Goal: Task Accomplishment & Management: Use online tool/utility

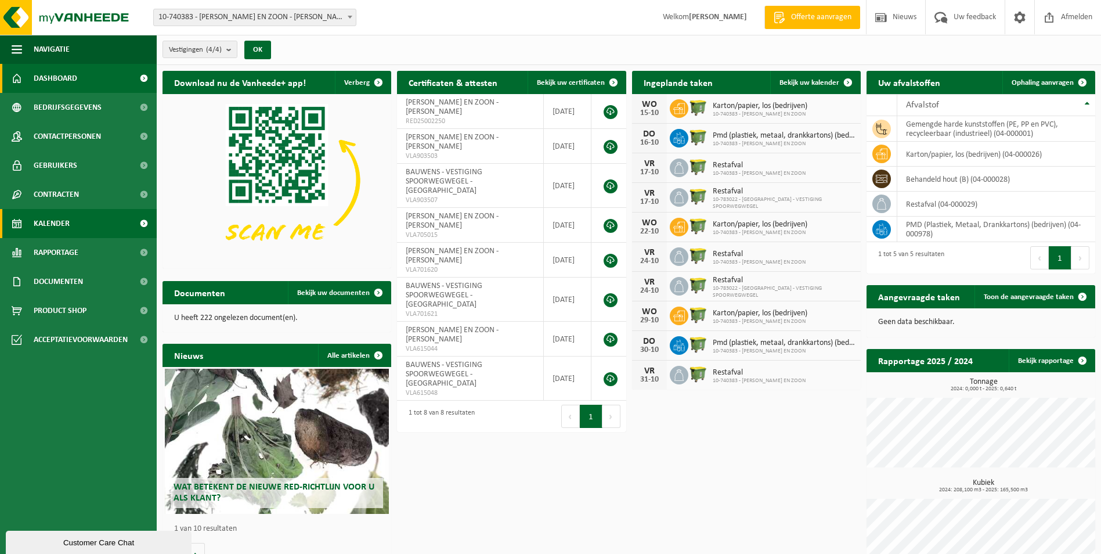
click at [65, 226] on span "Kalender" at bounding box center [52, 223] width 36 height 29
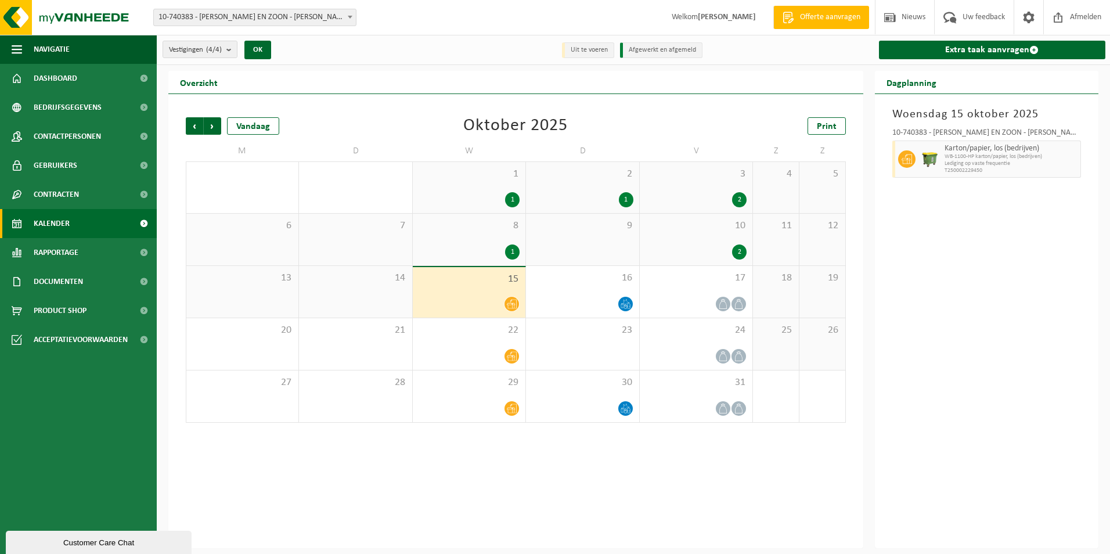
click at [212, 21] on span "10-740383 - [PERSON_NAME] EN ZOON - [PERSON_NAME]" at bounding box center [255, 17] width 202 height 16
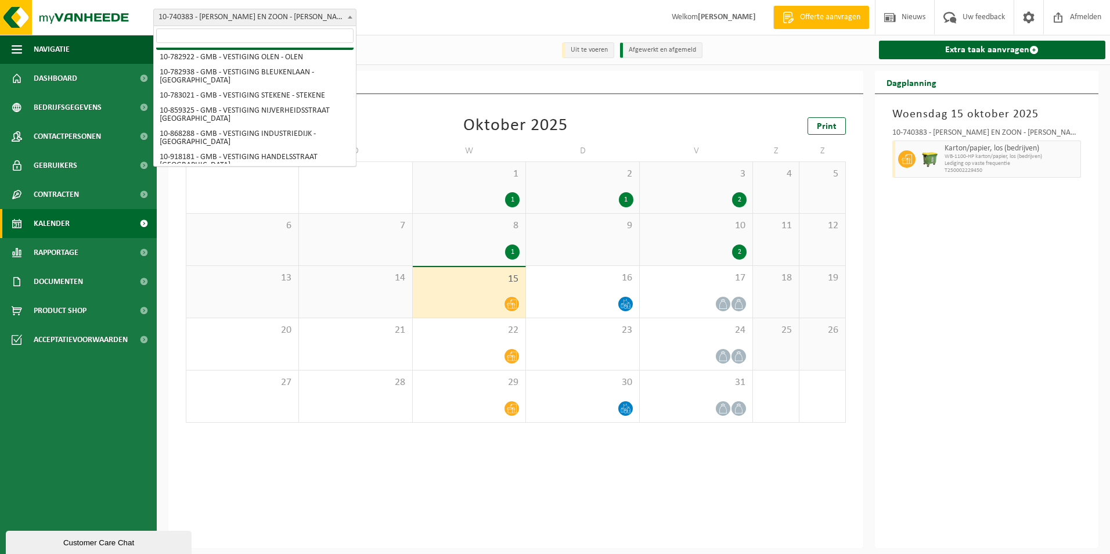
scroll to position [99, 0]
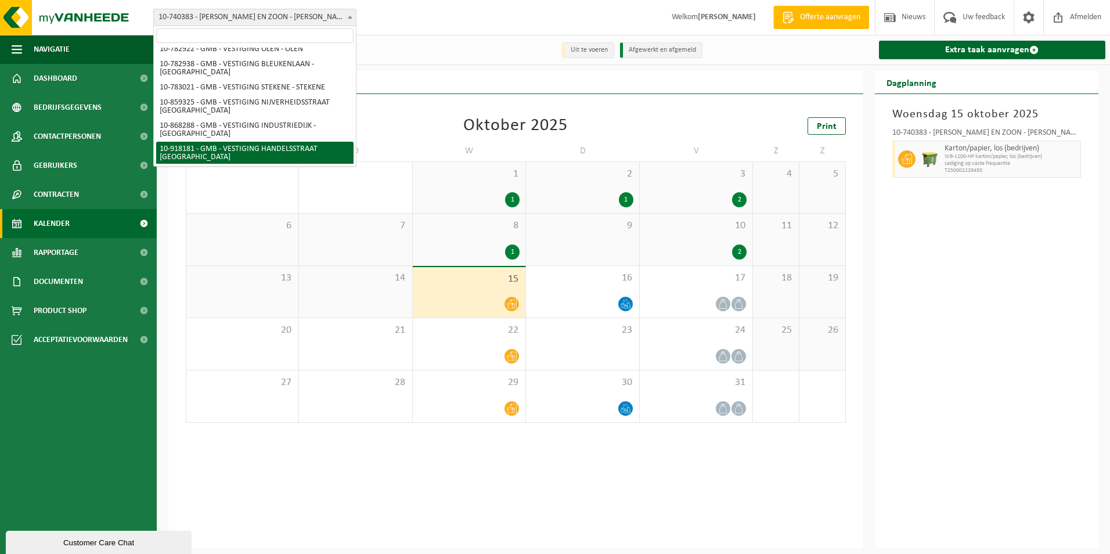
select select "128403"
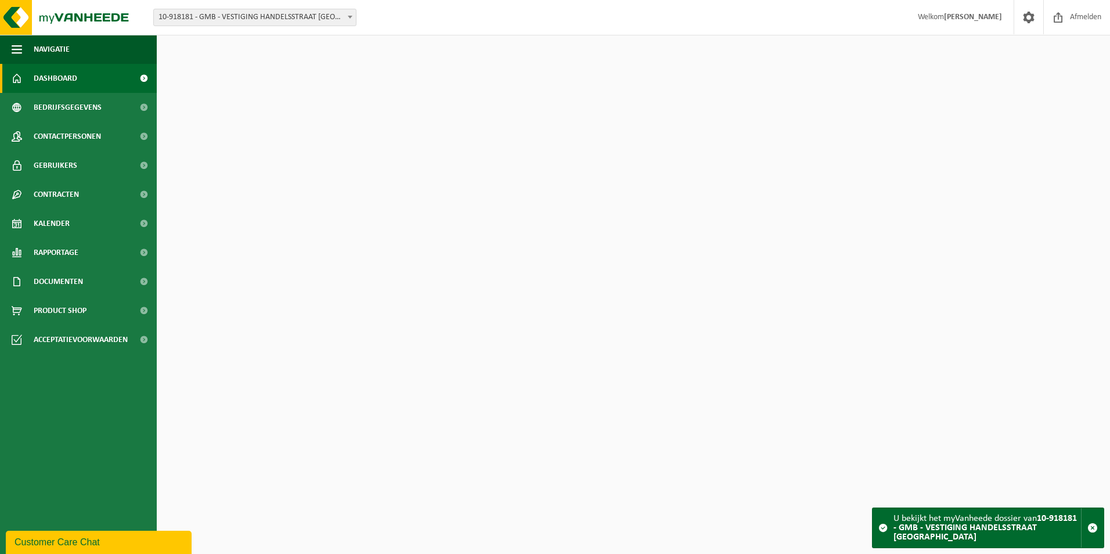
click at [259, 20] on span "10-918181 - GMB - VESTIGING HANDELSSTRAAT [GEOGRAPHIC_DATA]" at bounding box center [255, 17] width 202 height 16
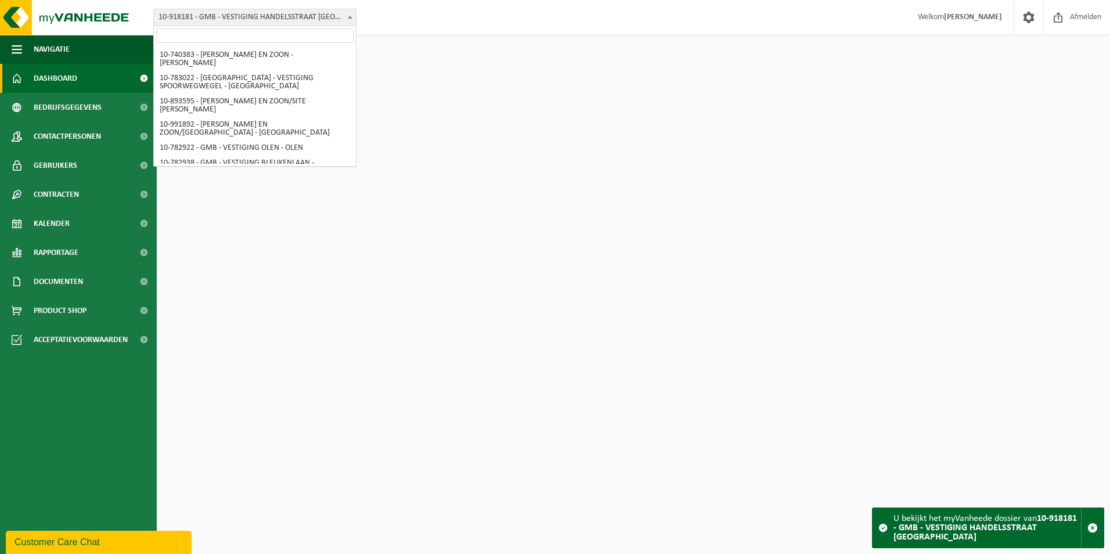
scroll to position [99, 0]
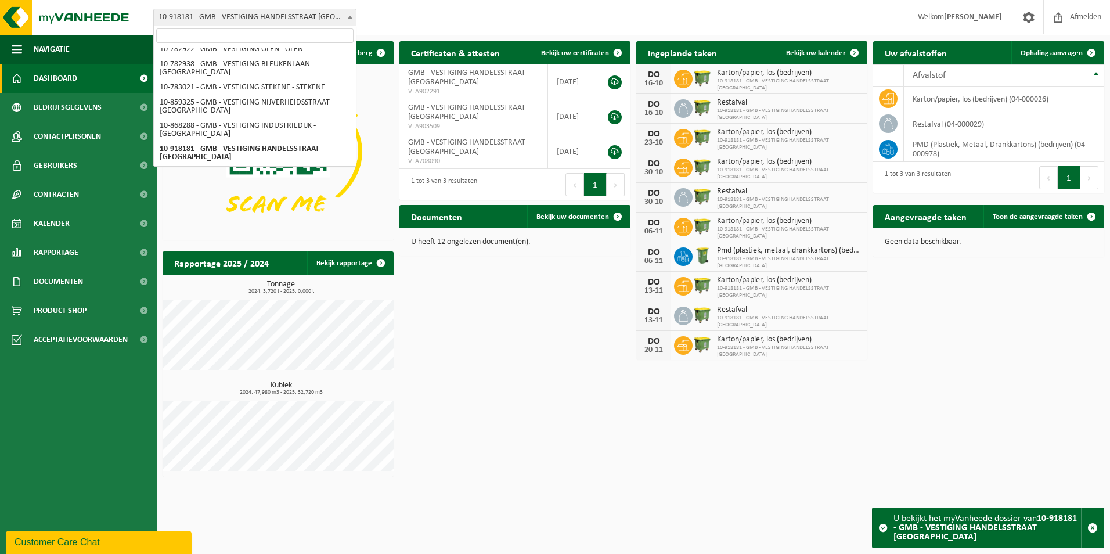
select select "148634"
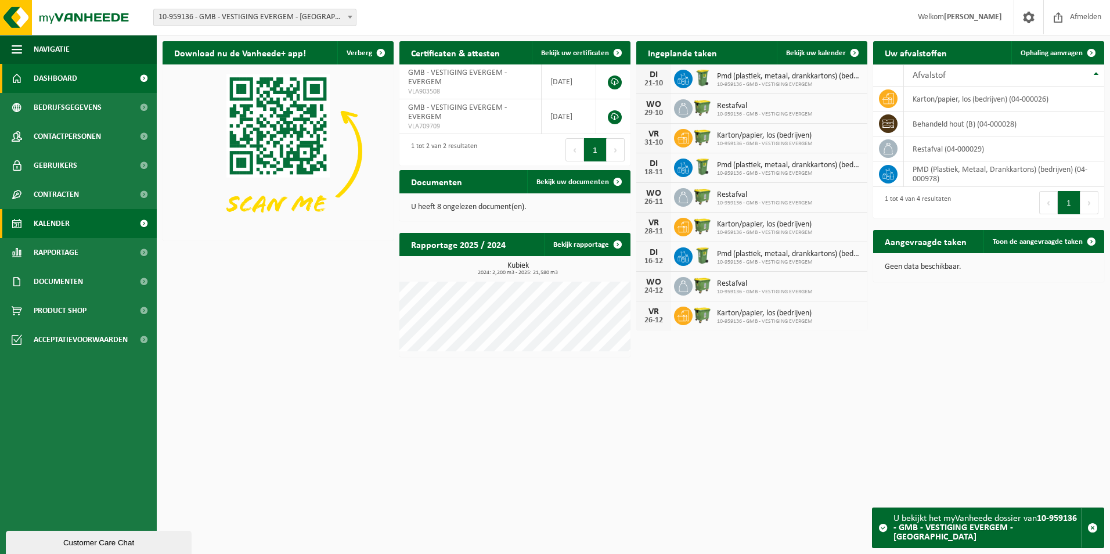
click at [87, 212] on link "Kalender" at bounding box center [78, 223] width 157 height 29
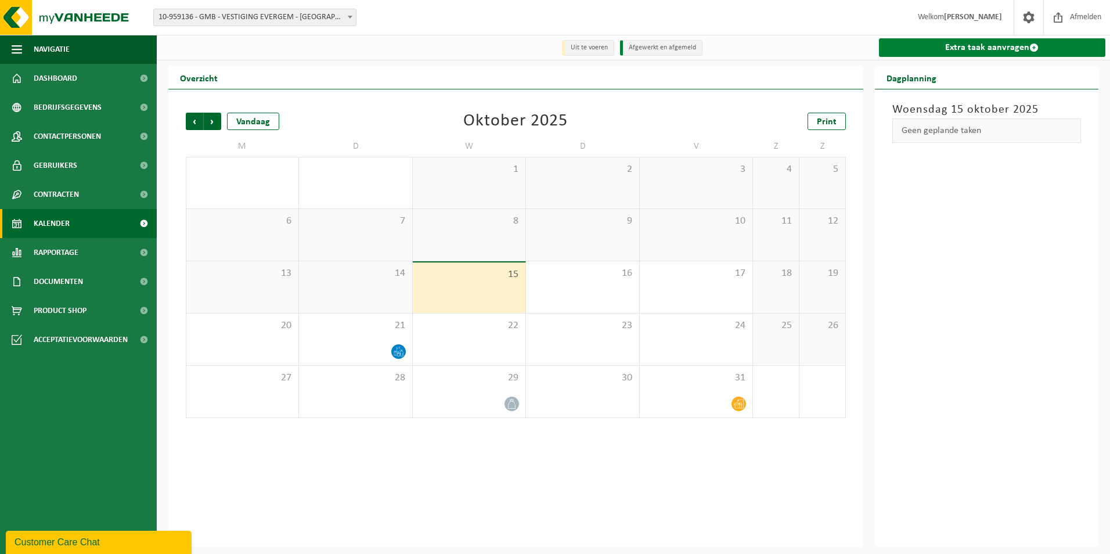
click at [950, 49] on link "Extra taak aanvragen" at bounding box center [992, 47] width 227 height 19
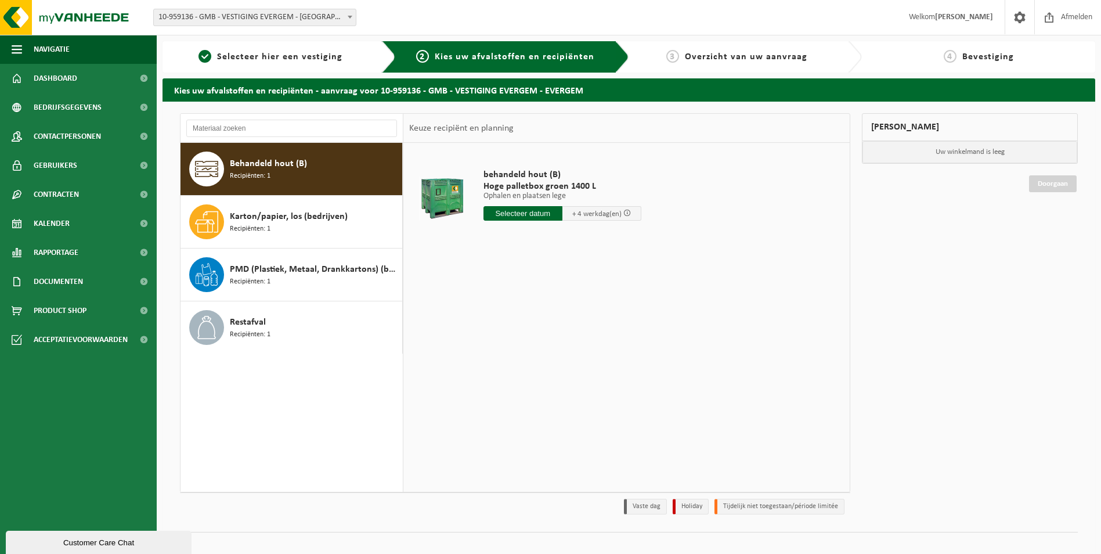
click at [348, 166] on div "Behandeld hout (B) Recipiënten: 1" at bounding box center [315, 169] width 170 height 35
click at [551, 189] on span "Hoge palletbox groen 1400 L" at bounding box center [563, 187] width 158 height 12
click at [523, 178] on span "behandeld hout (B)" at bounding box center [563, 175] width 158 height 12
click at [300, 175] on div "Behandeld hout (B) Recipiënten: 1" at bounding box center [315, 169] width 170 height 35
click at [524, 211] on input "text" at bounding box center [523, 213] width 79 height 15
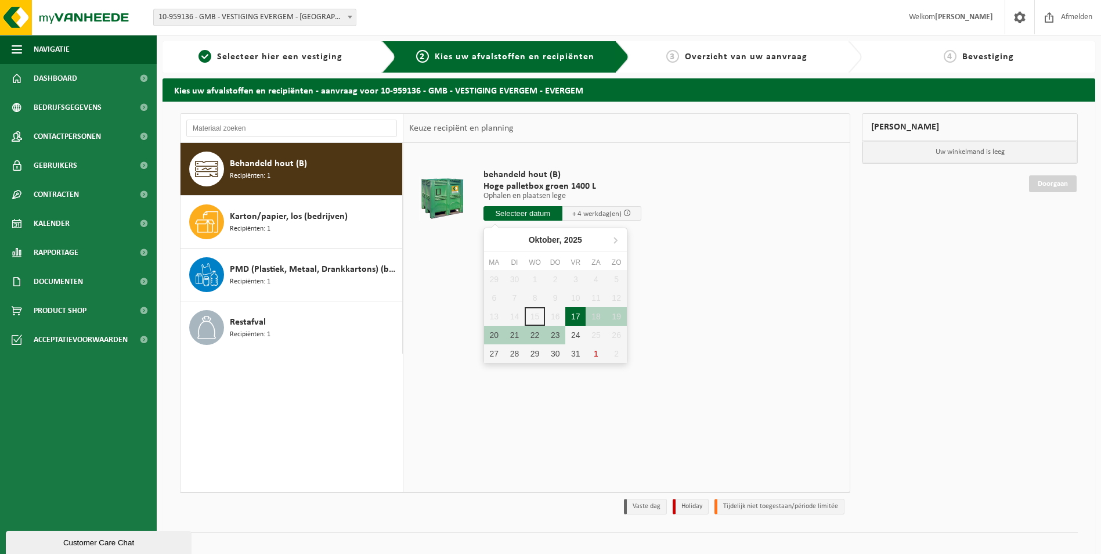
click at [576, 314] on div "17" at bounding box center [575, 316] width 20 height 19
type input "Van 2025-10-17"
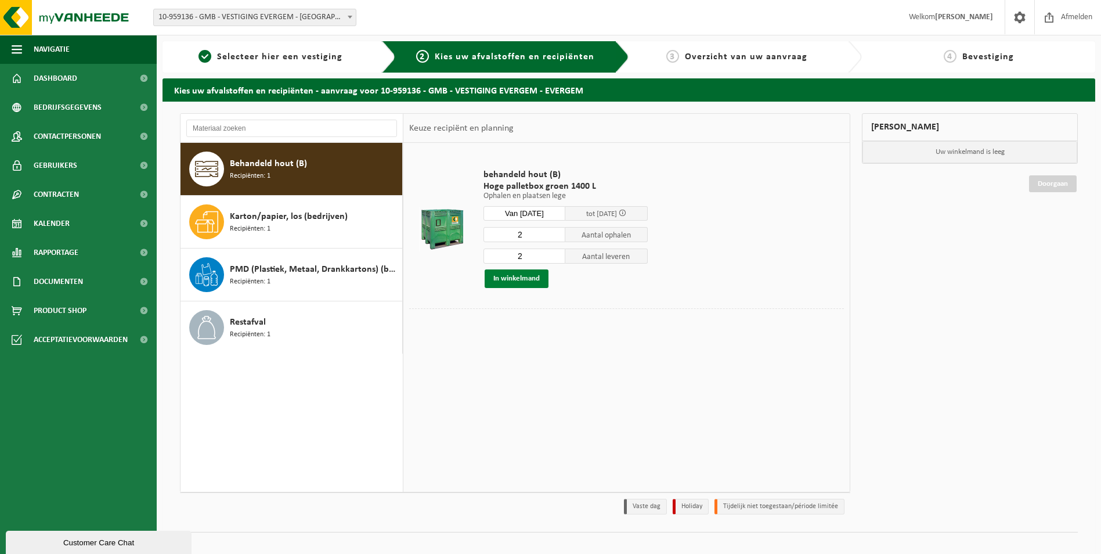
click at [527, 277] on button "In winkelmand" at bounding box center [517, 278] width 64 height 19
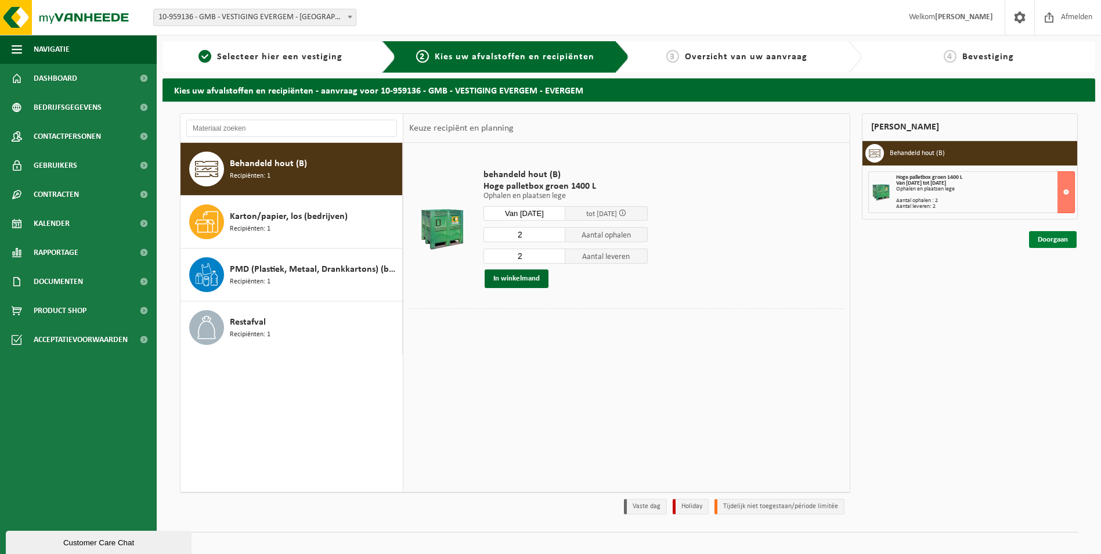
click at [1060, 236] on link "Doorgaan" at bounding box center [1053, 239] width 48 height 17
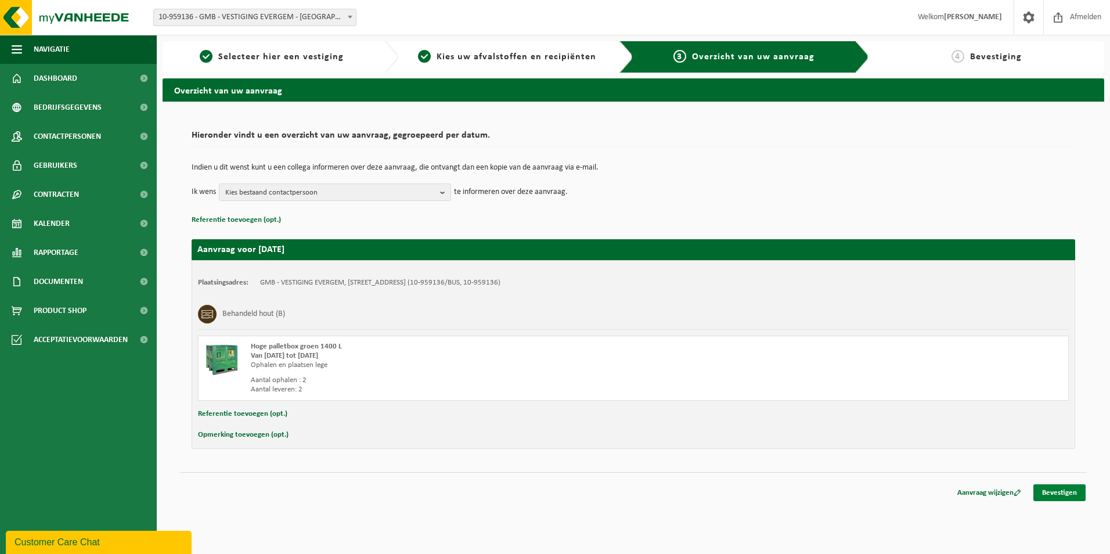
click at [1044, 493] on link "Bevestigen" at bounding box center [1059, 492] width 52 height 17
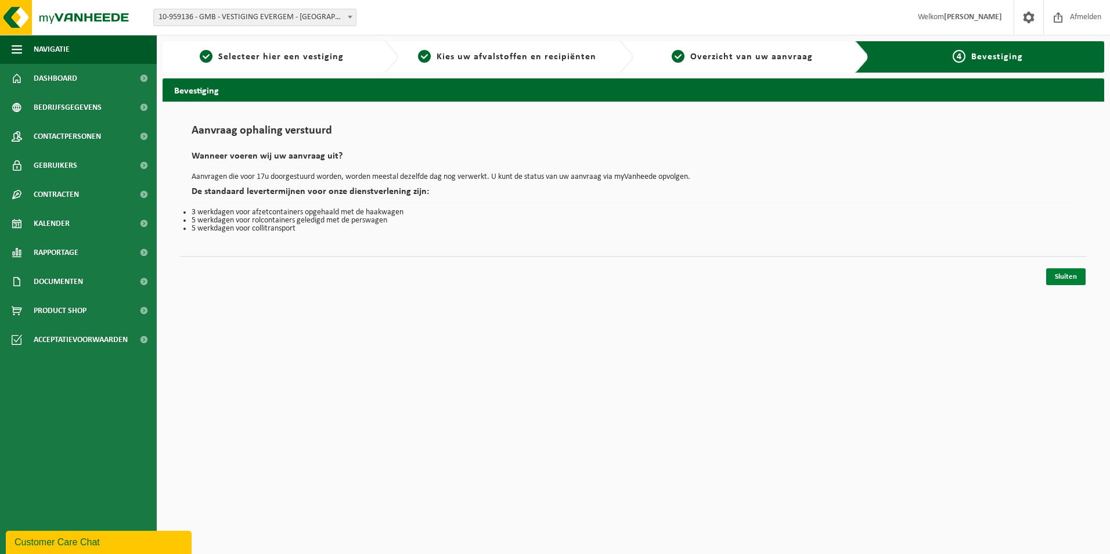
click at [1065, 275] on link "Sluiten" at bounding box center [1065, 276] width 39 height 17
